Goal: Information Seeking & Learning: Learn about a topic

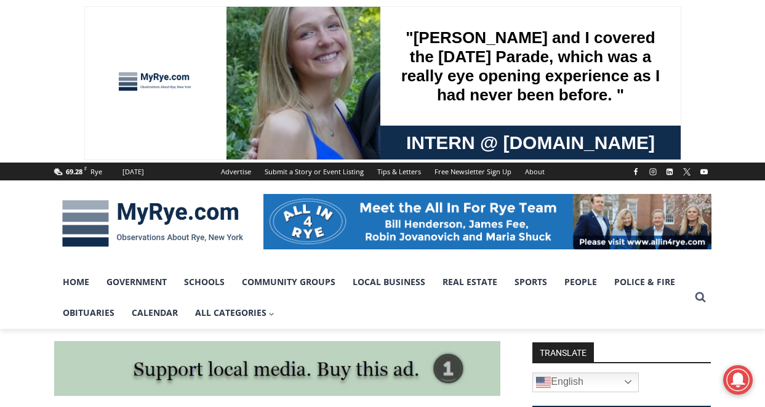
click at [130, 230] on img at bounding box center [152, 223] width 197 height 64
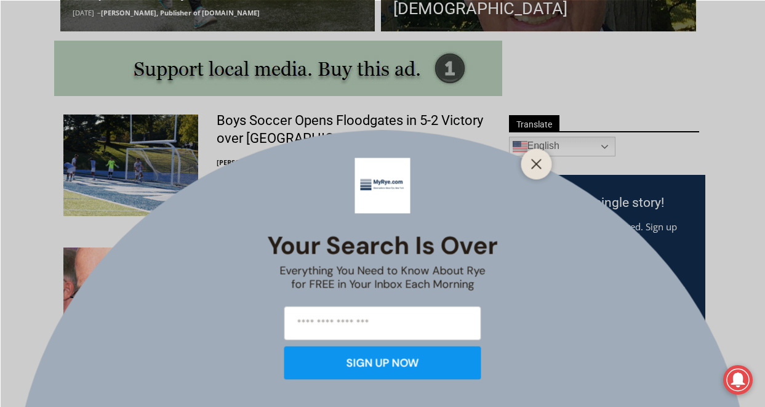
scroll to position [716, 0]
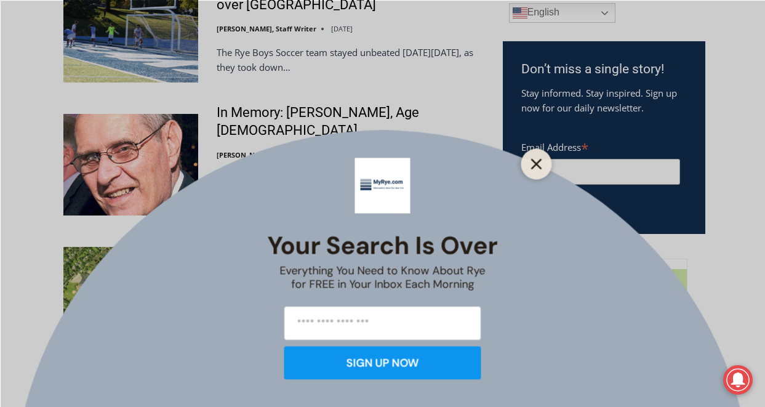
click at [529, 169] on button "Close" at bounding box center [536, 163] width 17 height 17
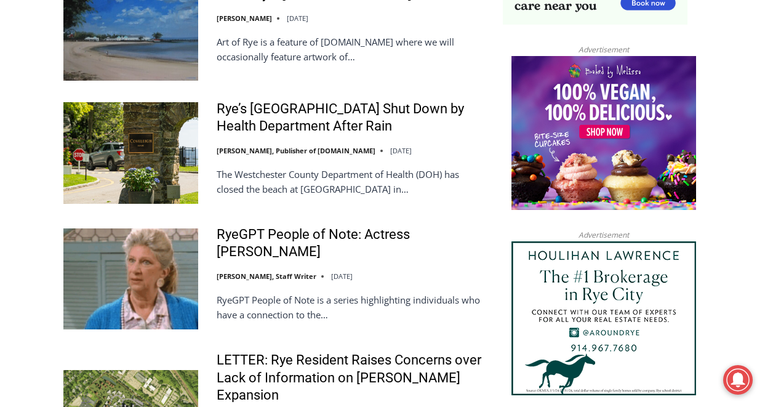
scroll to position [1392, 0]
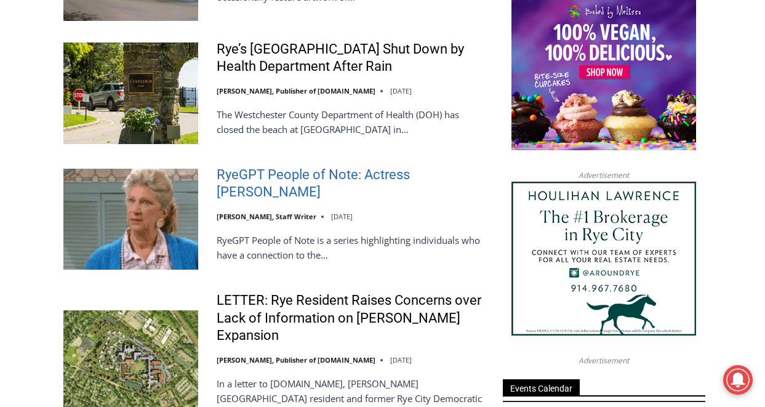
click at [351, 166] on link "RyeGPT People of Note: Actress [PERSON_NAME]" at bounding box center [351, 183] width 270 height 35
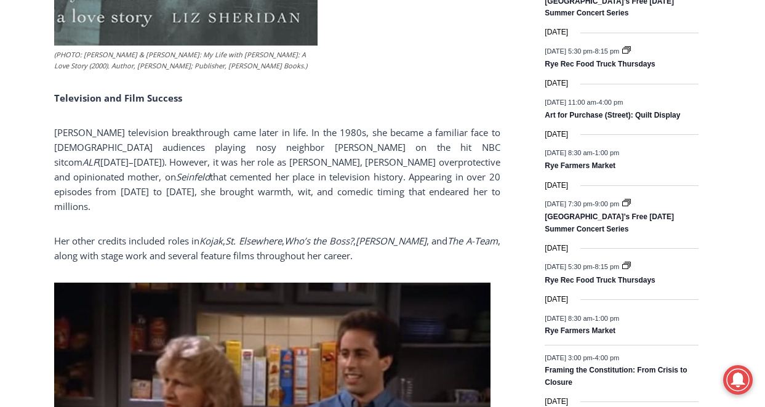
scroll to position [1883, 0]
